Goal: Transaction & Acquisition: Purchase product/service

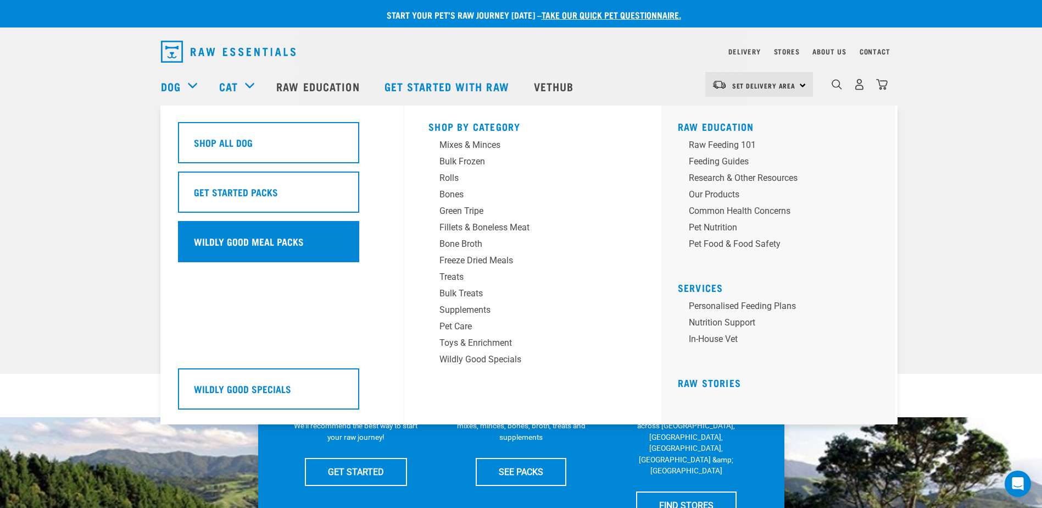
click at [246, 227] on div "Wildly Good Meal Packs" at bounding box center [268, 241] width 181 height 41
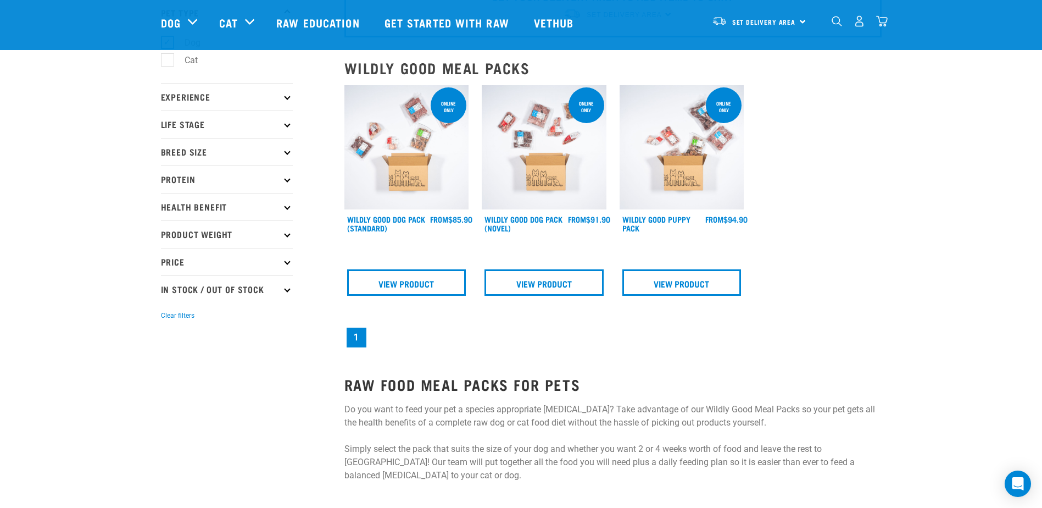
scroll to position [110, 0]
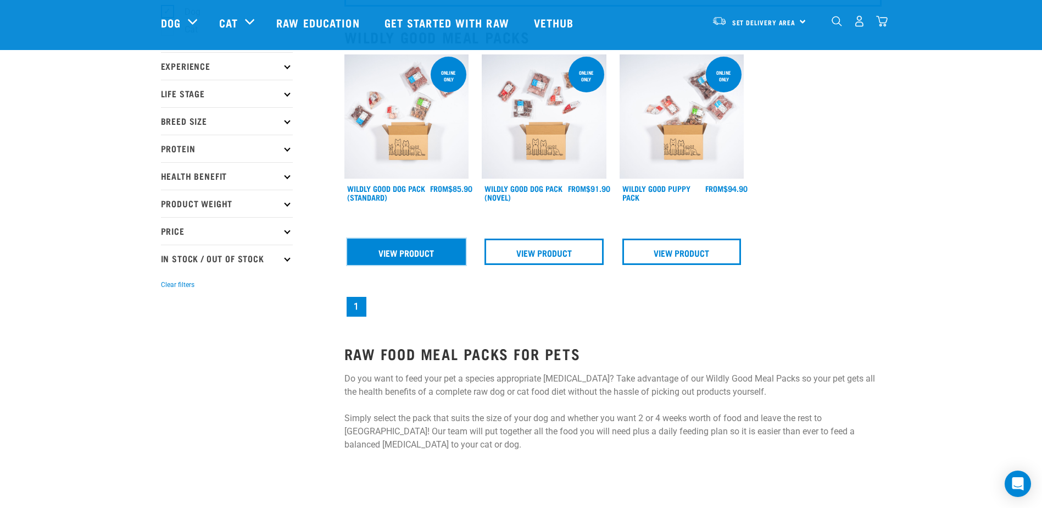
click at [452, 248] on link "View Product" at bounding box center [406, 251] width 119 height 26
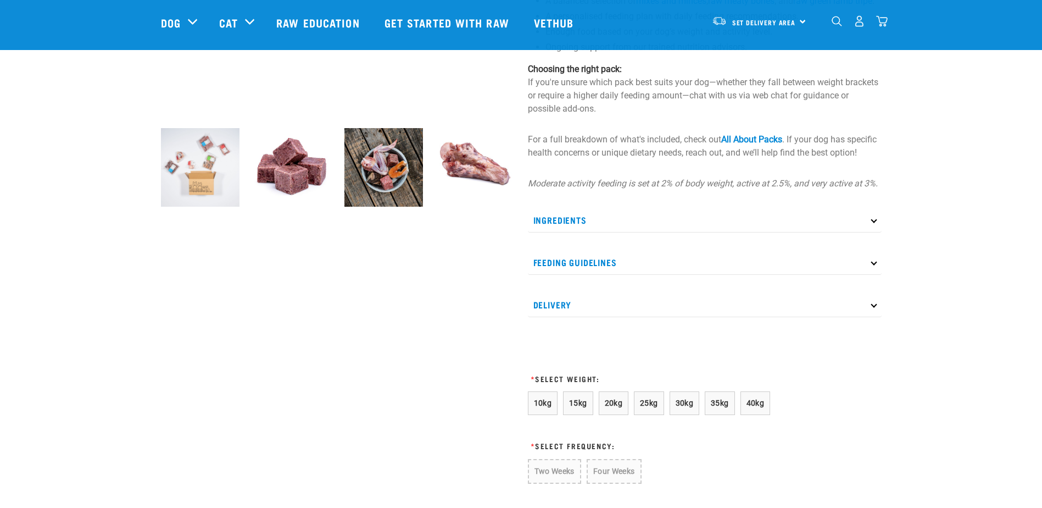
scroll to position [440, 0]
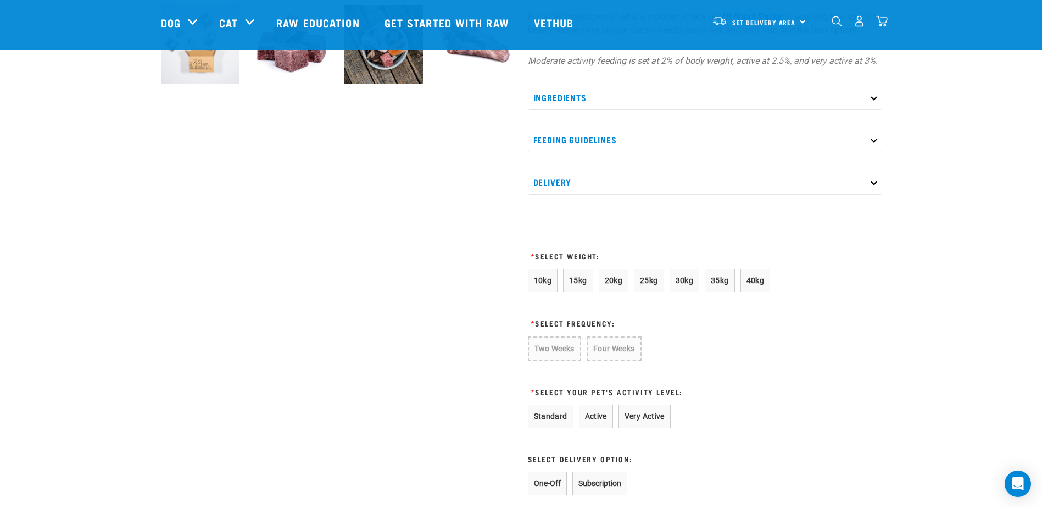
click at [595, 194] on p "Delivery" at bounding box center [705, 182] width 354 height 25
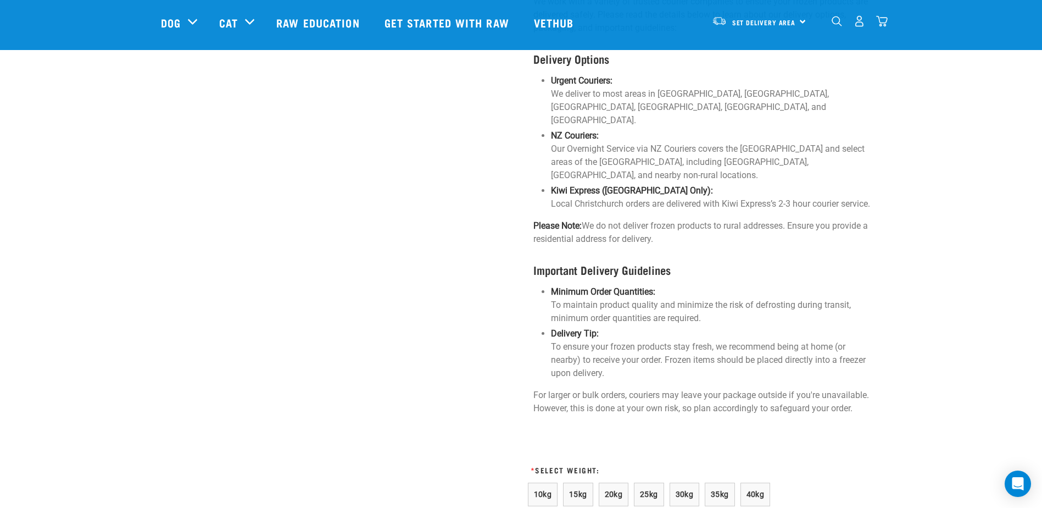
scroll to position [879, 0]
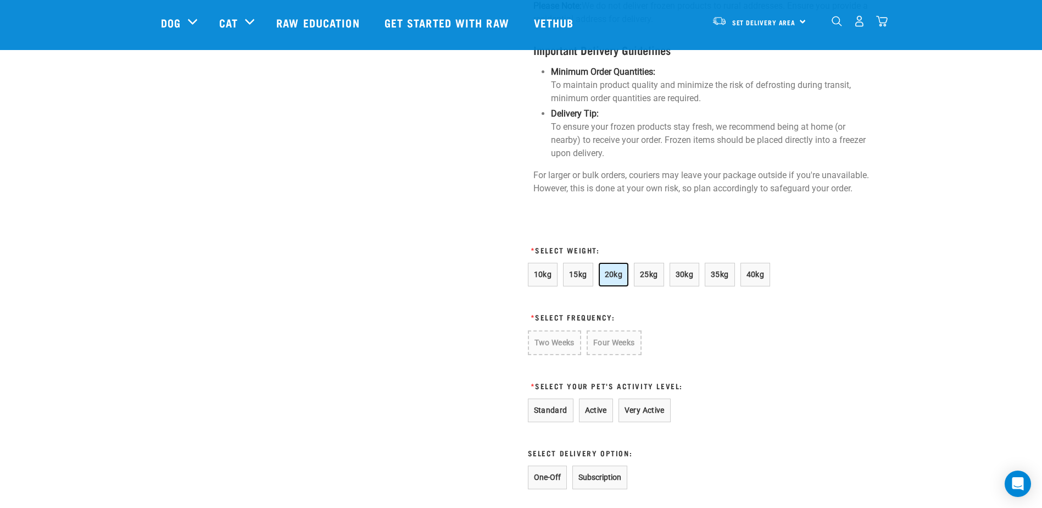
click at [605, 277] on span "20kg" at bounding box center [614, 274] width 18 height 9
click at [565, 335] on button "Two Weeks" at bounding box center [554, 342] width 52 height 24
click at [602, 415] on button "Active" at bounding box center [596, 409] width 34 height 24
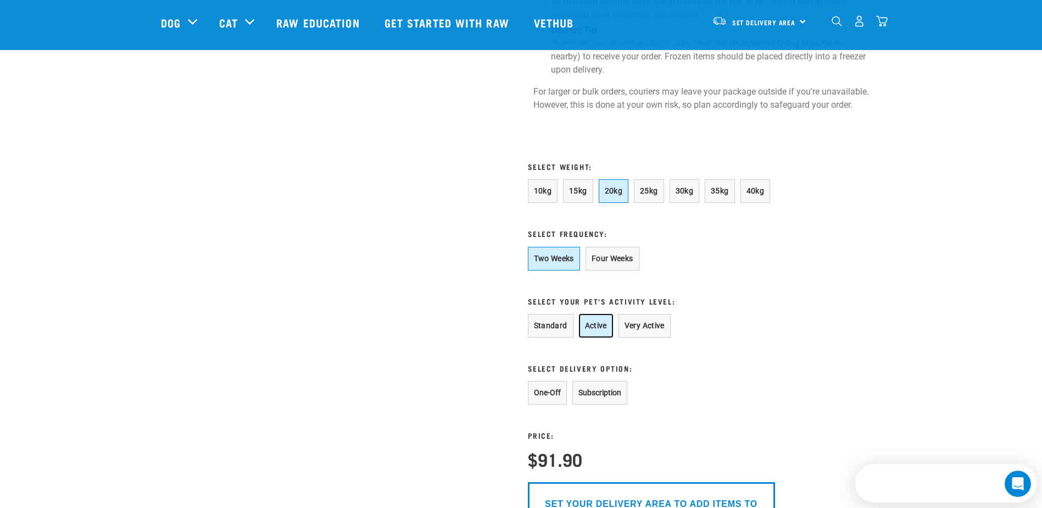
scroll to position [989, 0]
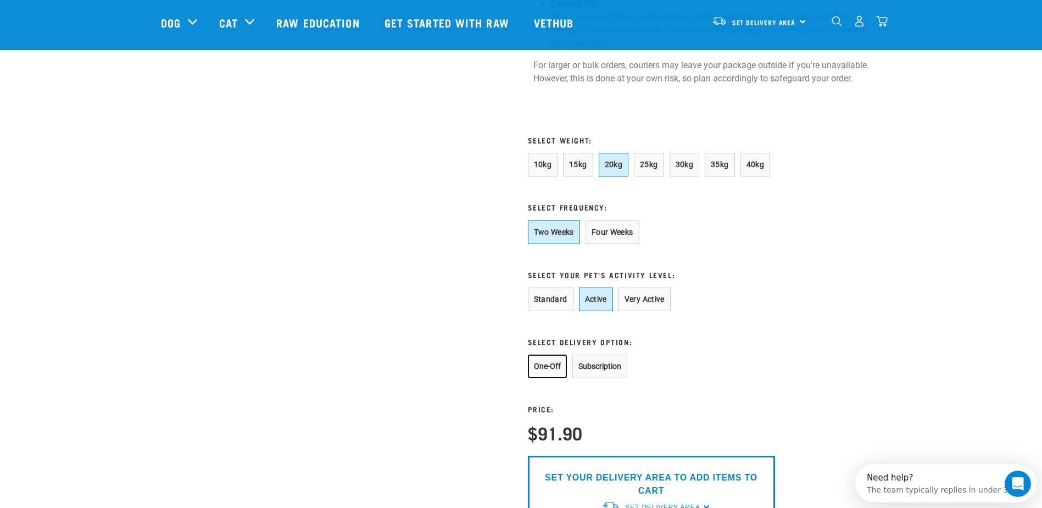
click at [553, 364] on button "One-Off" at bounding box center [547, 366] width 39 height 24
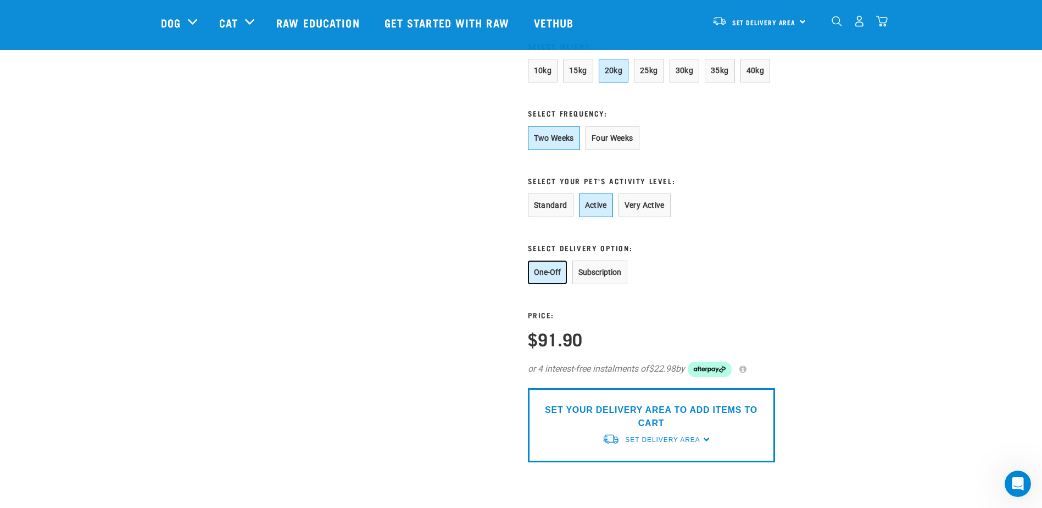
scroll to position [1209, 0]
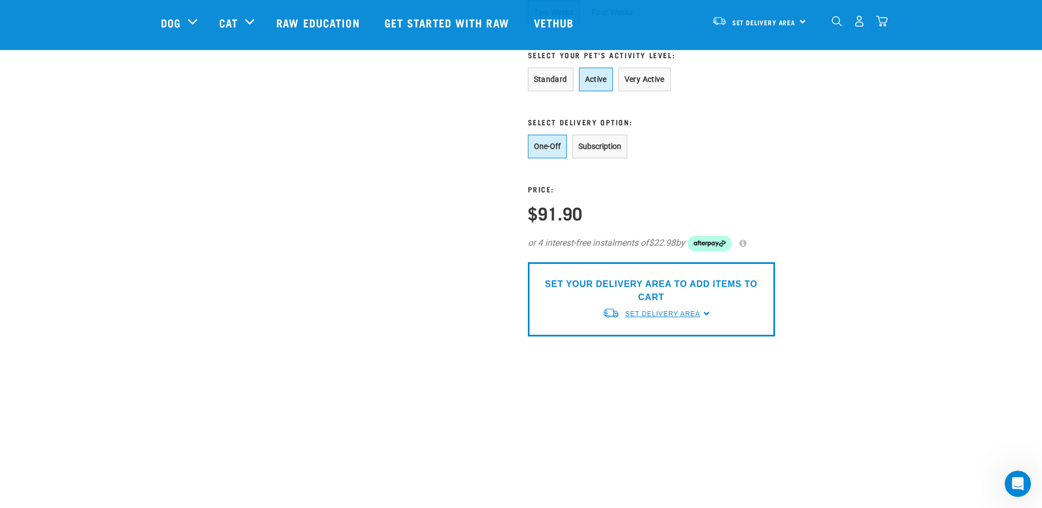
click at [690, 310] on span "Set Delivery Area" at bounding box center [662, 314] width 75 height 8
click at [675, 331] on link "[GEOGRAPHIC_DATA]" at bounding box center [656, 339] width 109 height 18
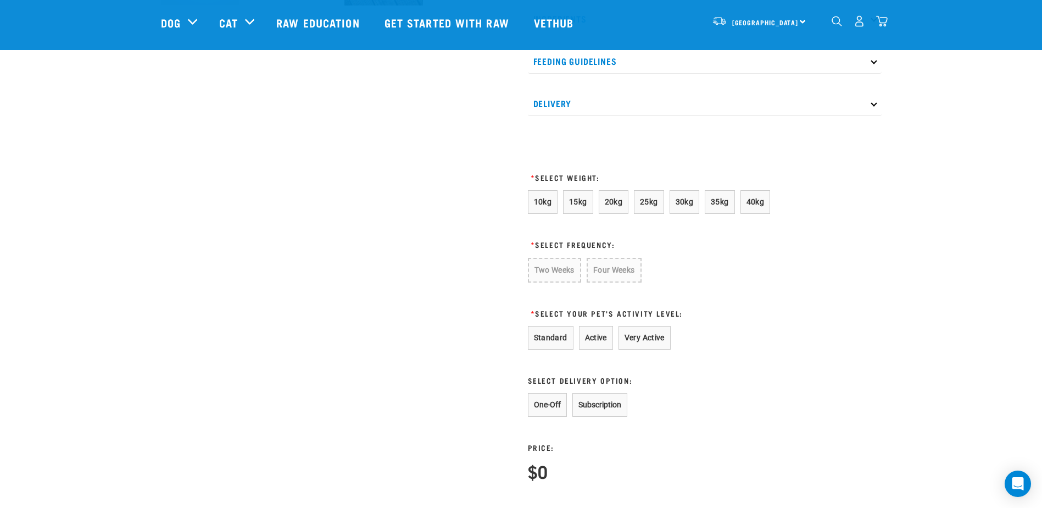
scroll to position [408, 0]
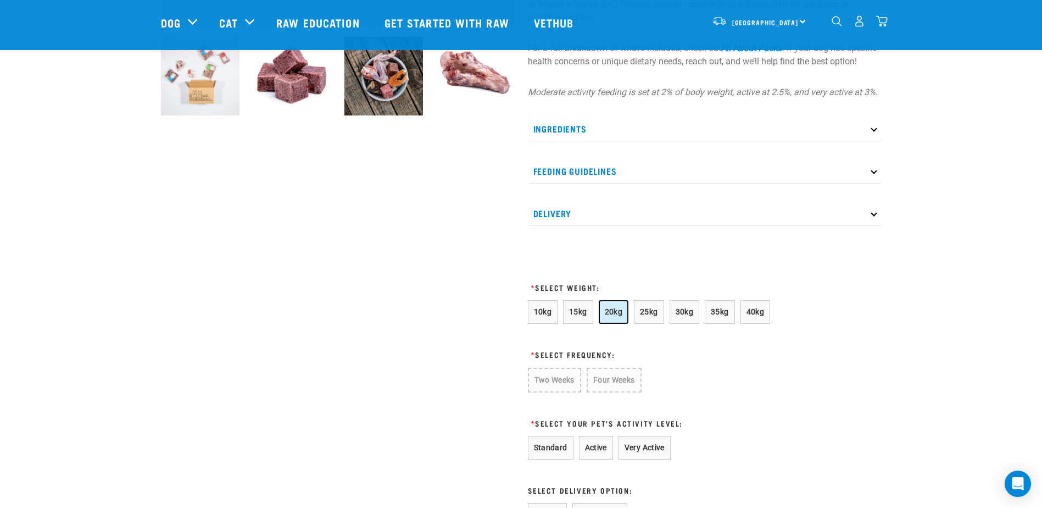
click at [611, 316] on span "20kg" at bounding box center [614, 311] width 18 height 9
click at [561, 390] on button "Two Weeks" at bounding box center [554, 380] width 52 height 24
click at [598, 458] on button "Active" at bounding box center [596, 447] width 34 height 24
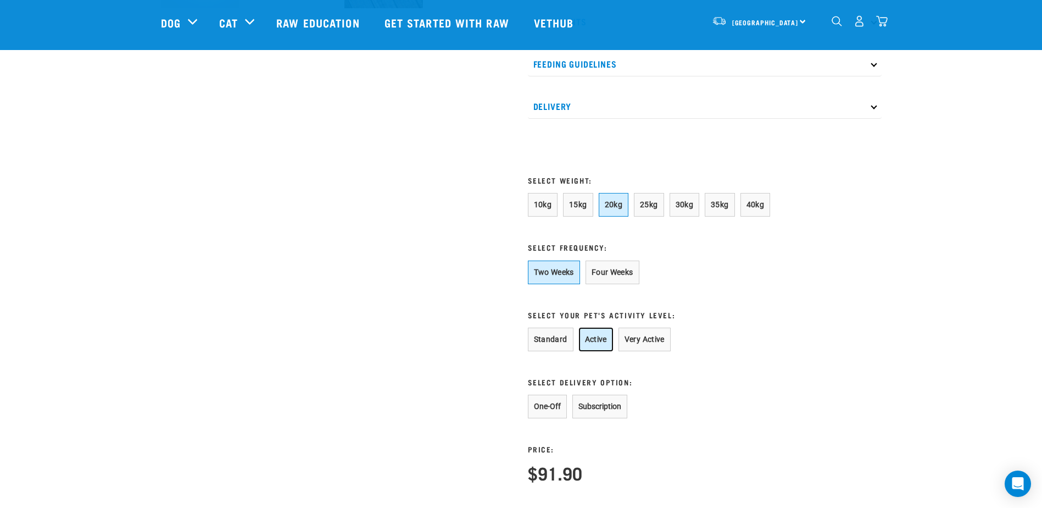
scroll to position [518, 0]
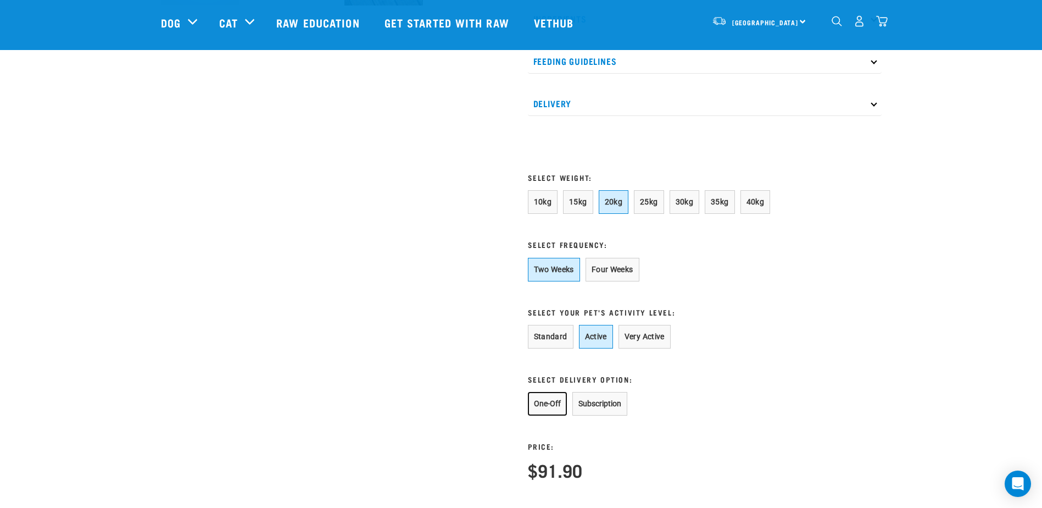
click at [555, 409] on button "One-Off" at bounding box center [547, 404] width 39 height 24
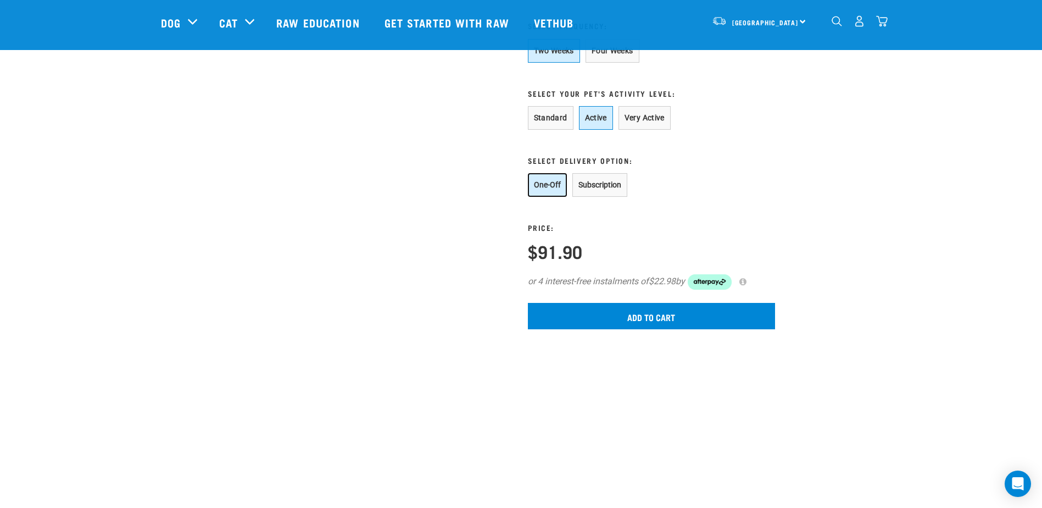
scroll to position [738, 0]
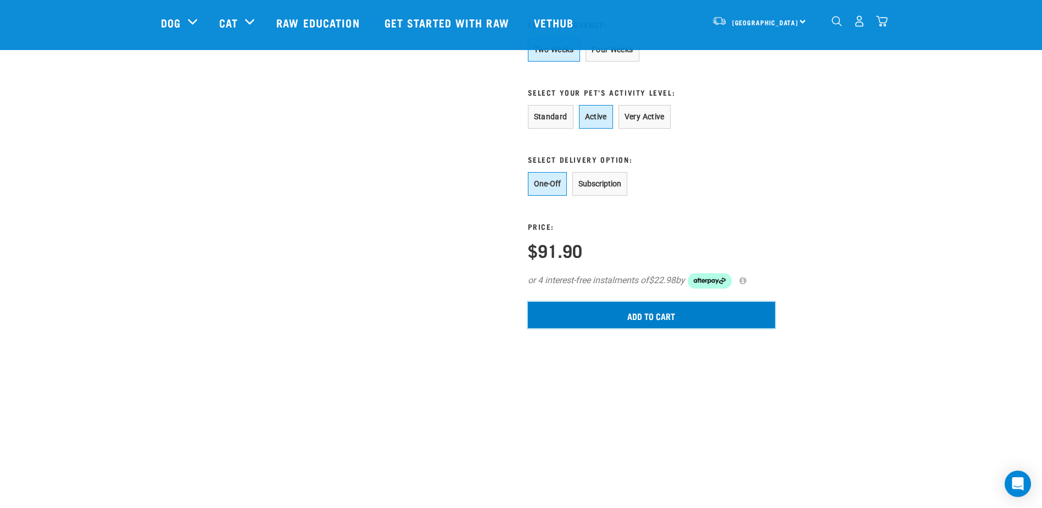
click at [671, 328] on input "Add to cart" at bounding box center [651, 315] width 247 height 26
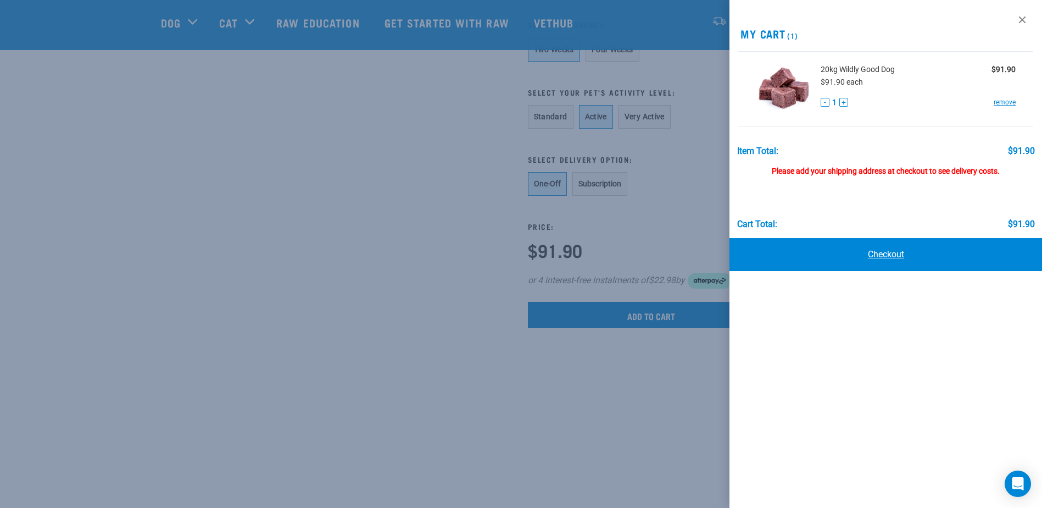
click at [892, 253] on link "Checkout" at bounding box center [886, 254] width 313 height 33
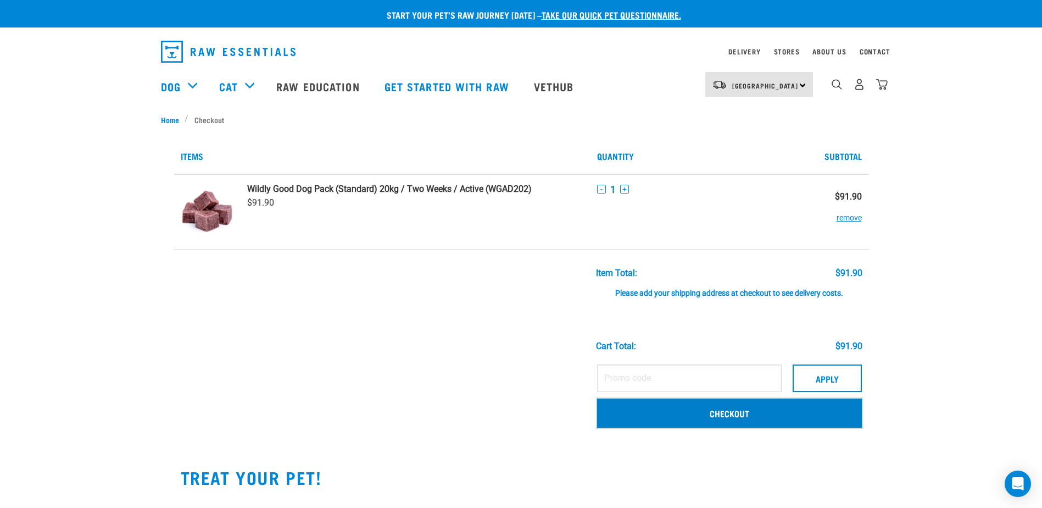
click at [753, 419] on link "Checkout" at bounding box center [729, 412] width 265 height 29
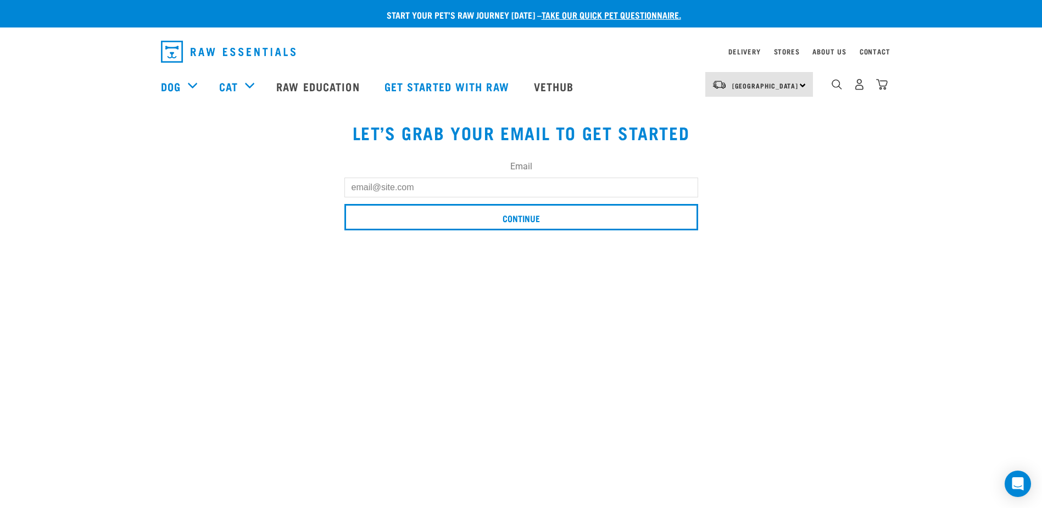
click at [456, 193] on input "Email" at bounding box center [521, 187] width 354 height 20
type input "[EMAIL_ADDRESS][DOMAIN_NAME]"
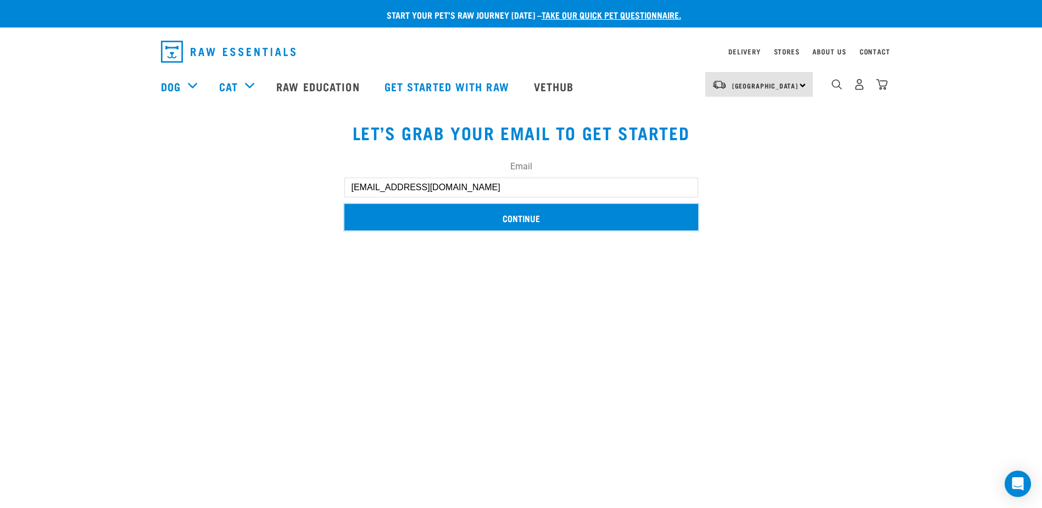
click at [497, 221] on input "Continue" at bounding box center [521, 217] width 354 height 26
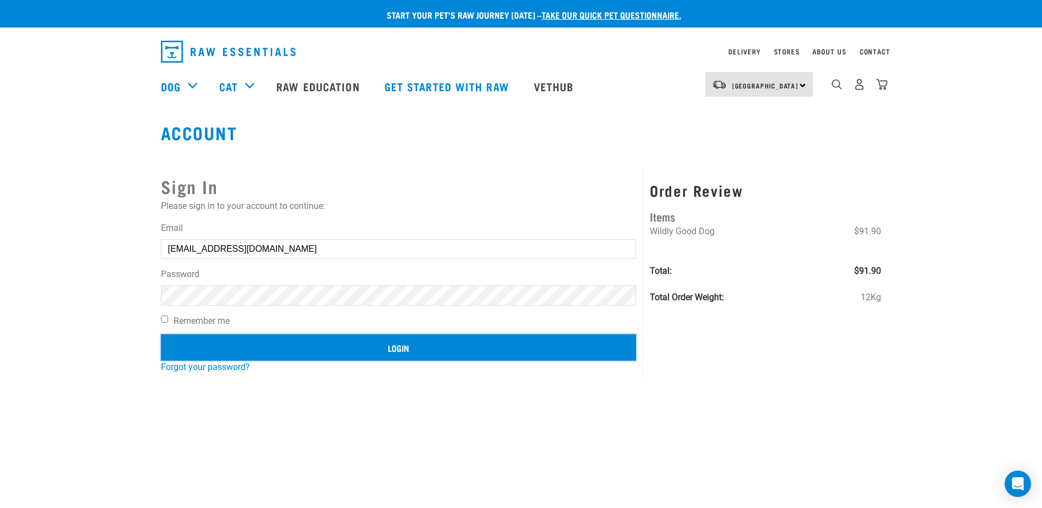
click at [484, 347] on input "Login" at bounding box center [399, 347] width 476 height 26
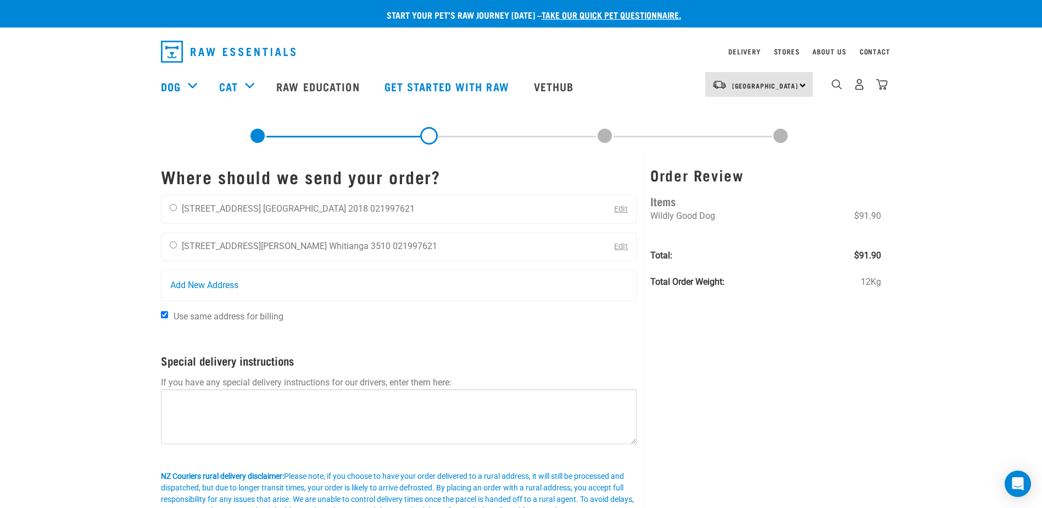
click at [436, 209] on div "[PERSON_NAME] [STREET_ADDRESS] [GEOGRAPHIC_DATA] 2018 021997621 Edit" at bounding box center [399, 209] width 476 height 29
click at [178, 206] on div "Beth Thompson 20 Fourth View Avenue Auckland 2018 021997621" at bounding box center [293, 209] width 262 height 27
click at [174, 208] on input "radio" at bounding box center [173, 207] width 7 height 7
radio input "true"
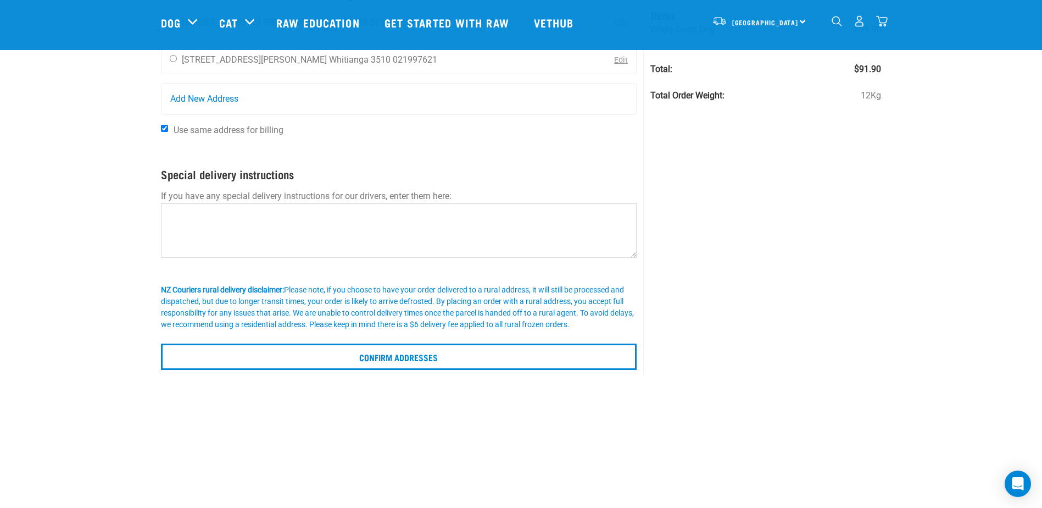
scroll to position [110, 0]
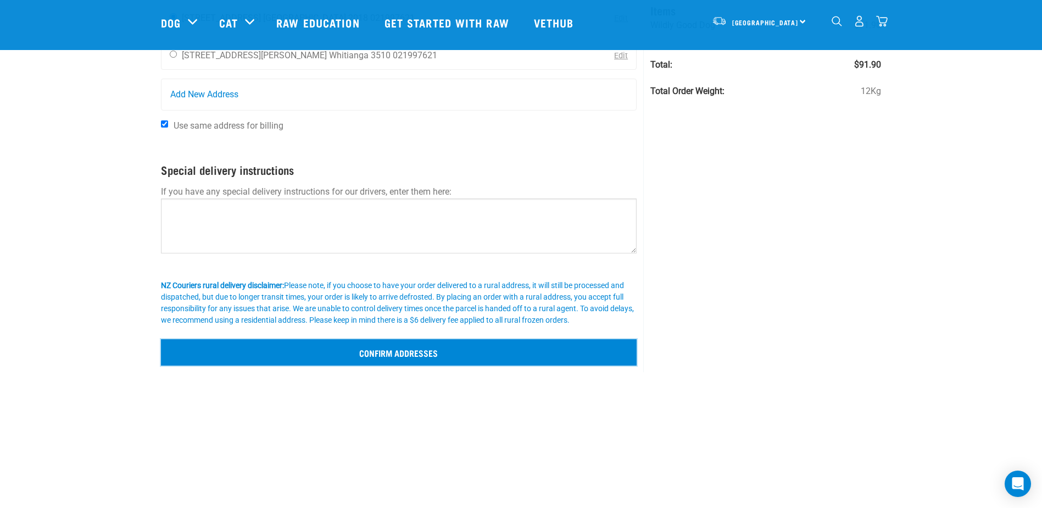
click at [415, 362] on input "Confirm addresses" at bounding box center [399, 352] width 476 height 26
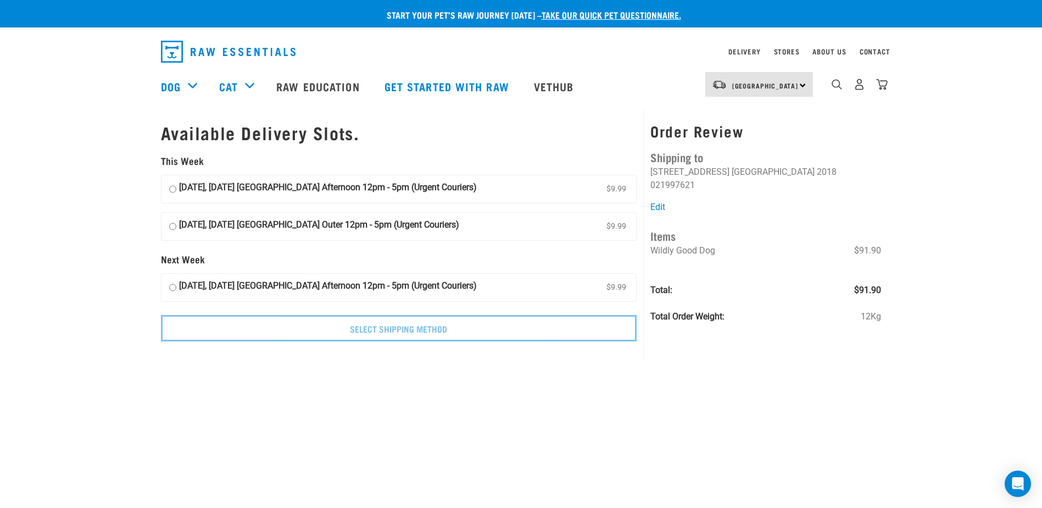
click at [175, 226] on input "[DATE], [DATE] [GEOGRAPHIC_DATA] Outer 12pm - 5pm (Urgent Couriers) $9.99" at bounding box center [172, 226] width 7 height 16
radio input "true"
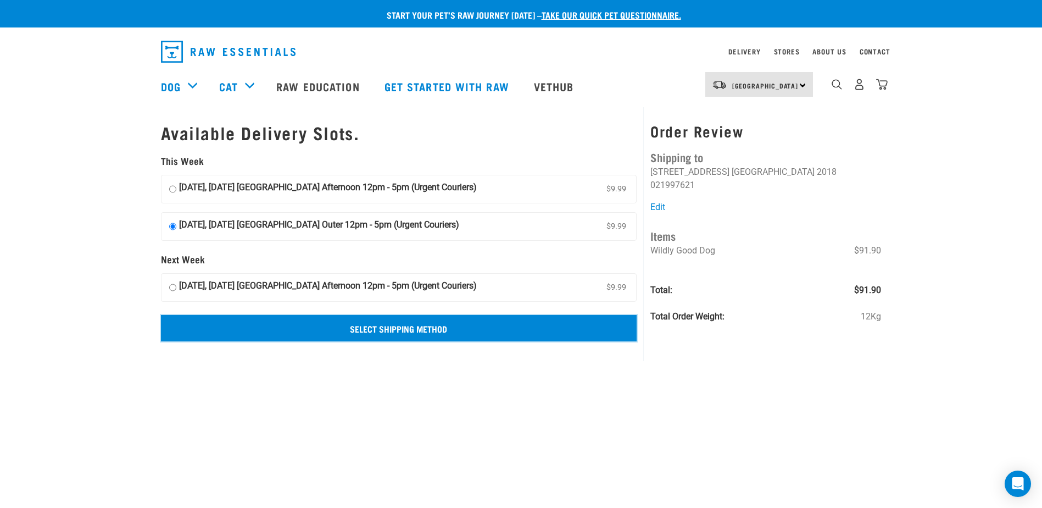
click at [514, 337] on input "Select Shipping Method" at bounding box center [399, 328] width 476 height 26
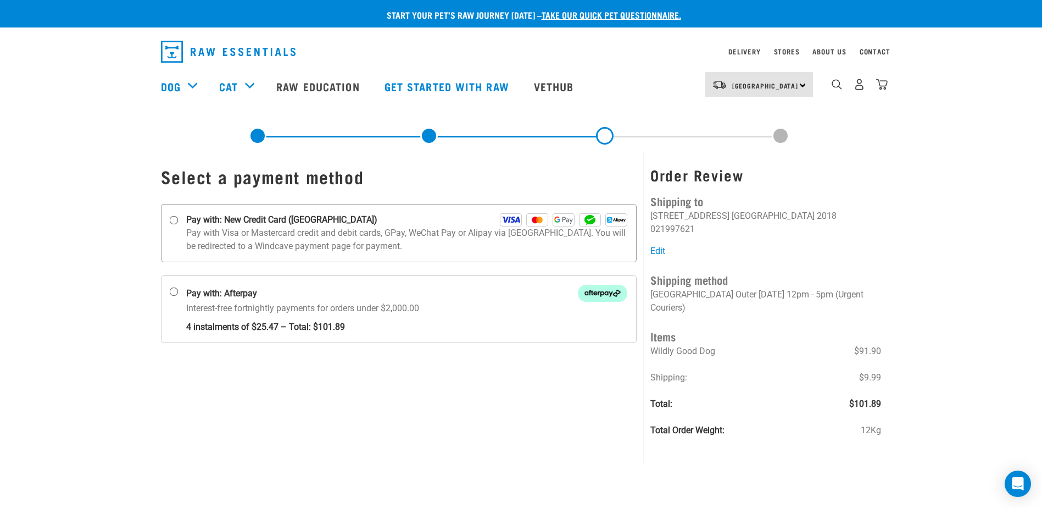
click at [193, 225] on strong "Pay with: New Credit Card ([GEOGRAPHIC_DATA])" at bounding box center [281, 219] width 191 height 13
click at [178, 225] on input "Pay with: New Credit Card (Windcave)" at bounding box center [173, 220] width 9 height 9
radio input "true"
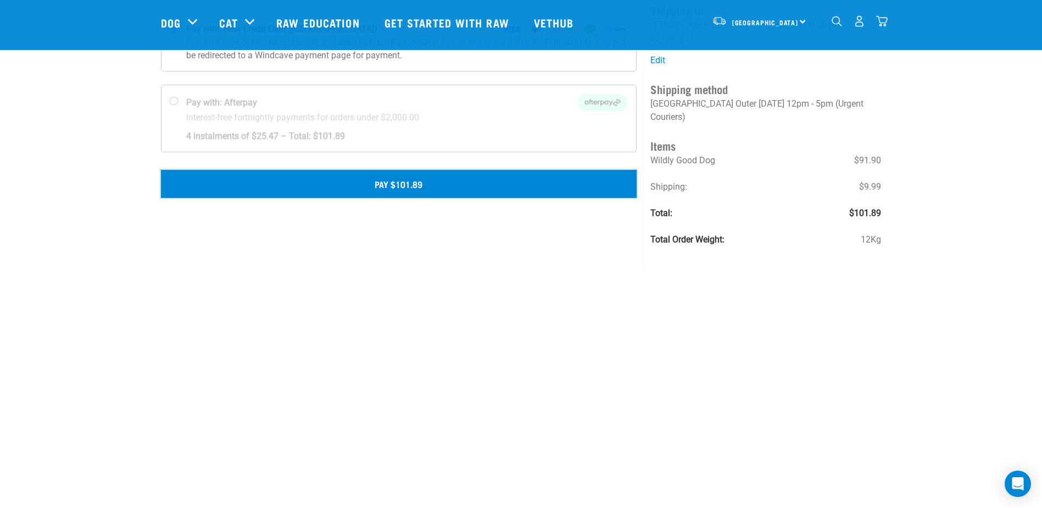
click at [401, 190] on button "Pay $101.89" at bounding box center [399, 183] width 476 height 27
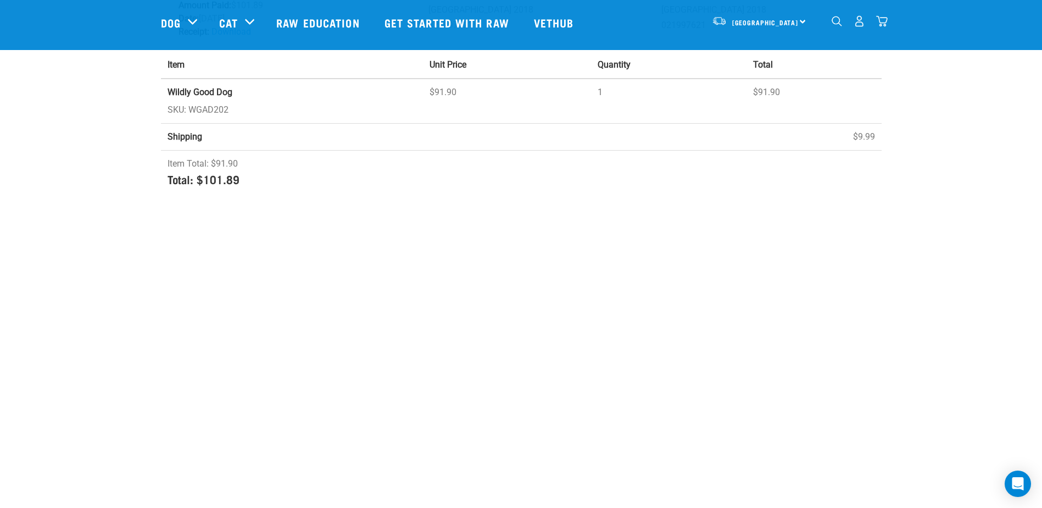
scroll to position [220, 0]
